Goal: Find contact information: Find contact information

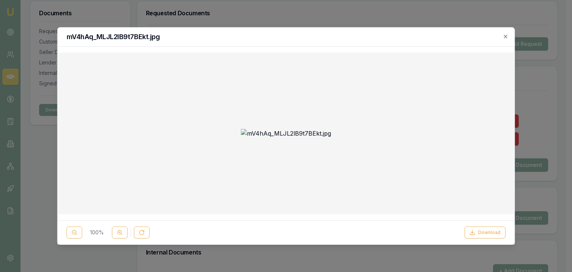
click at [508, 39] on icon "button" at bounding box center [505, 36] width 6 height 6
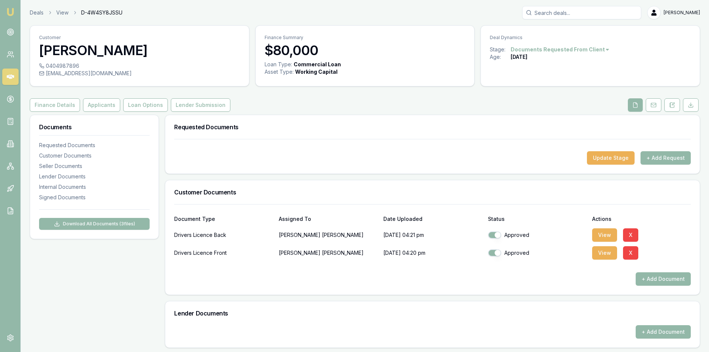
click at [61, 7] on div "Deals View D-4W4SY8JSSU Pinkesh Patel" at bounding box center [365, 12] width 670 height 13
click at [61, 9] on link "View" at bounding box center [62, 12] width 12 height 7
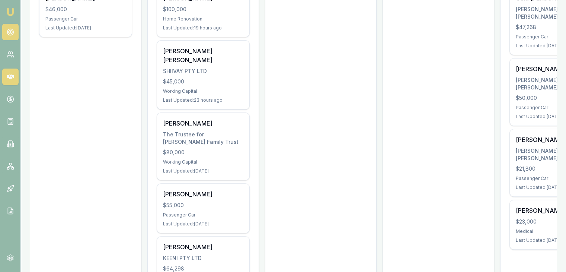
click at [7, 33] on circle at bounding box center [10, 32] width 6 height 6
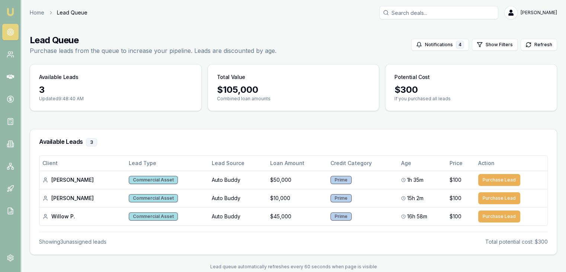
click at [16, 11] on link "Emu Broker" at bounding box center [10, 12] width 12 height 12
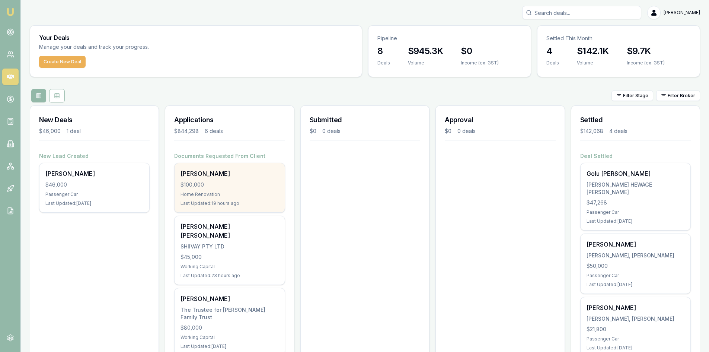
click at [193, 183] on div "$100,000" at bounding box center [229, 184] width 98 height 7
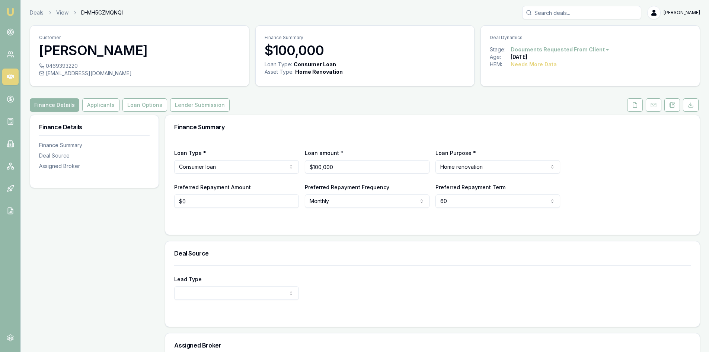
click at [60, 73] on div "[EMAIL_ADDRESS][DOMAIN_NAME]" at bounding box center [139, 73] width 201 height 7
drag, startPoint x: 60, startPoint y: 73, endPoint x: 56, endPoint y: 72, distance: 4.0
click at [56, 72] on div "[EMAIL_ADDRESS][DOMAIN_NAME]" at bounding box center [139, 73] width 201 height 7
drag, startPoint x: 46, startPoint y: 74, endPoint x: 104, endPoint y: 77, distance: 58.2
click at [104, 77] on div "0469393220 [EMAIL_ADDRESS][DOMAIN_NAME]" at bounding box center [139, 74] width 219 height 24
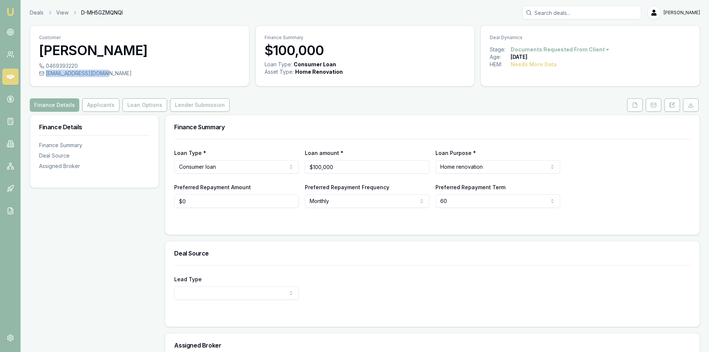
copy div "[EMAIL_ADDRESS][DOMAIN_NAME]"
click at [50, 63] on div "0469393220" at bounding box center [139, 65] width 201 height 7
click at [45, 66] on div "0469393220" at bounding box center [139, 65] width 201 height 7
drag, startPoint x: 46, startPoint y: 64, endPoint x: 78, endPoint y: 65, distance: 32.0
click at [78, 65] on div "0469393220" at bounding box center [139, 65] width 201 height 7
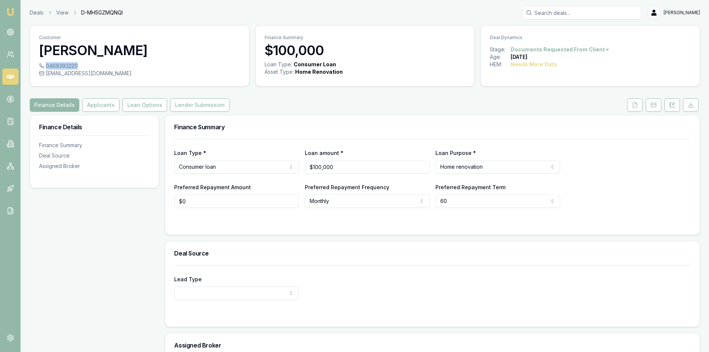
copy div "0469393220"
